Goal: Task Accomplishment & Management: Use online tool/utility

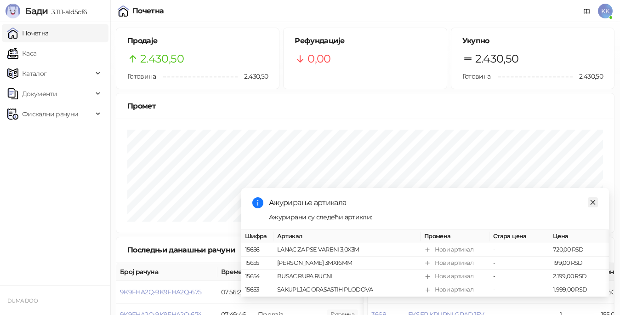
click at [593, 199] on icon "close" at bounding box center [593, 202] width 6 height 6
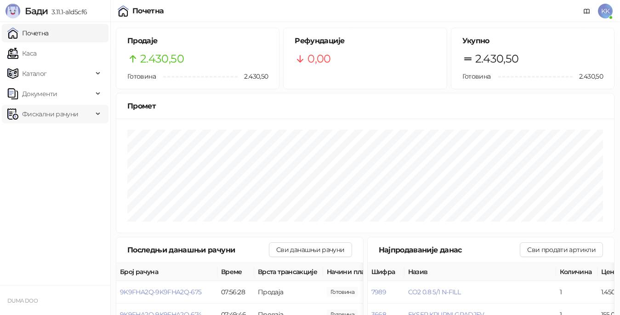
click at [68, 112] on span "Фискални рачуни" at bounding box center [50, 114] width 56 height 18
click at [60, 132] on link "Издати рачуни" at bounding box center [42, 134] width 62 height 18
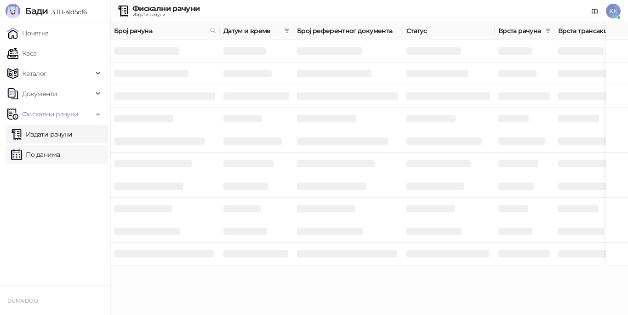
click at [49, 154] on link "По данима" at bounding box center [35, 154] width 49 height 18
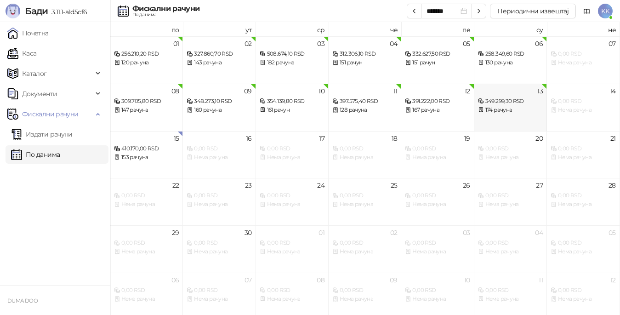
click at [499, 109] on div "174 рачуна" at bounding box center [510, 110] width 65 height 9
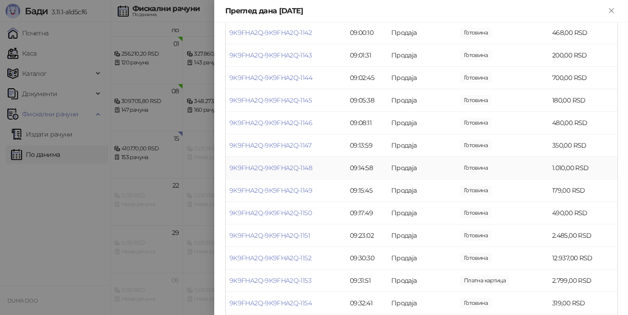
scroll to position [506, 0]
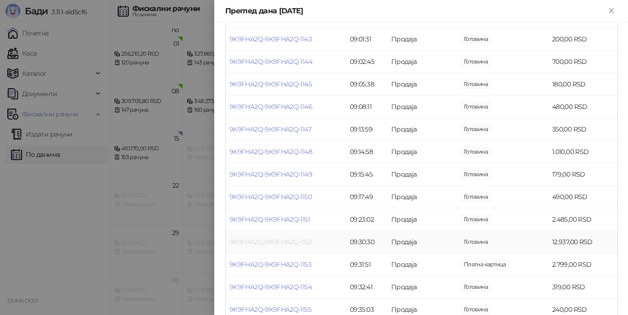
click at [295, 241] on link "9K9FHA2Q-9K9FHA2Q-1152" at bounding box center [270, 242] width 82 height 8
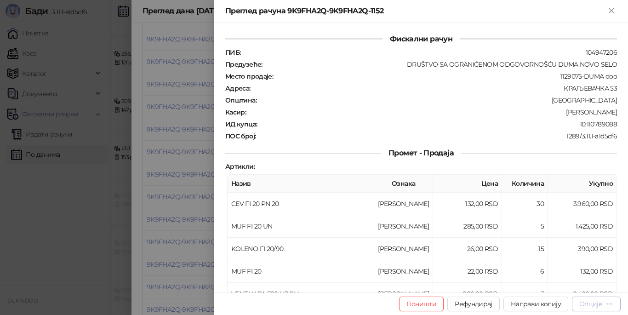
click at [590, 304] on div "Опције" at bounding box center [590, 304] width 23 height 8
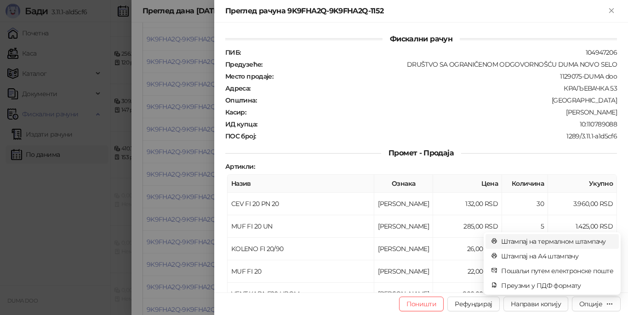
click at [537, 243] on span "Штампај на термалном штампачу" at bounding box center [557, 241] width 112 height 10
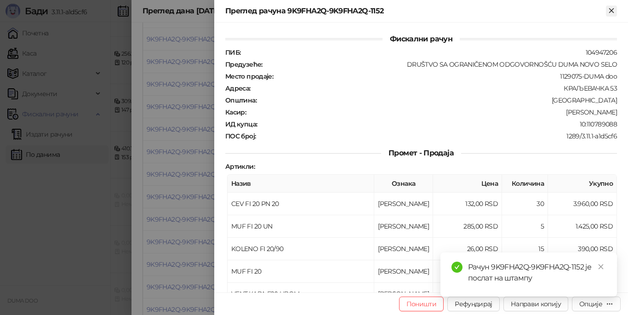
click at [610, 9] on icon "Close" at bounding box center [611, 10] width 4 height 4
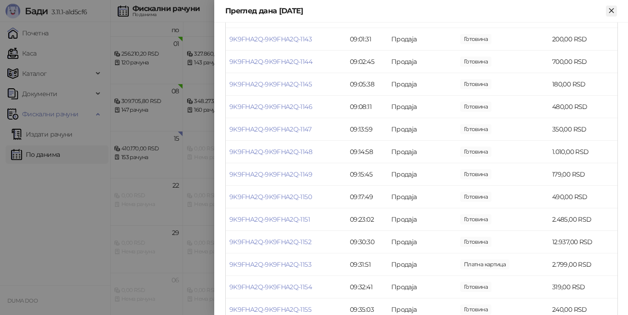
click at [608, 14] on icon "Close" at bounding box center [611, 10] width 8 height 8
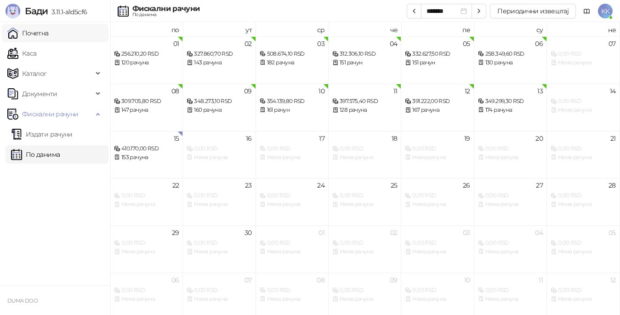
click at [38, 31] on link "Почетна" at bounding box center [27, 33] width 41 height 18
